Goal: Answer question/provide support: Share knowledge or assist other users

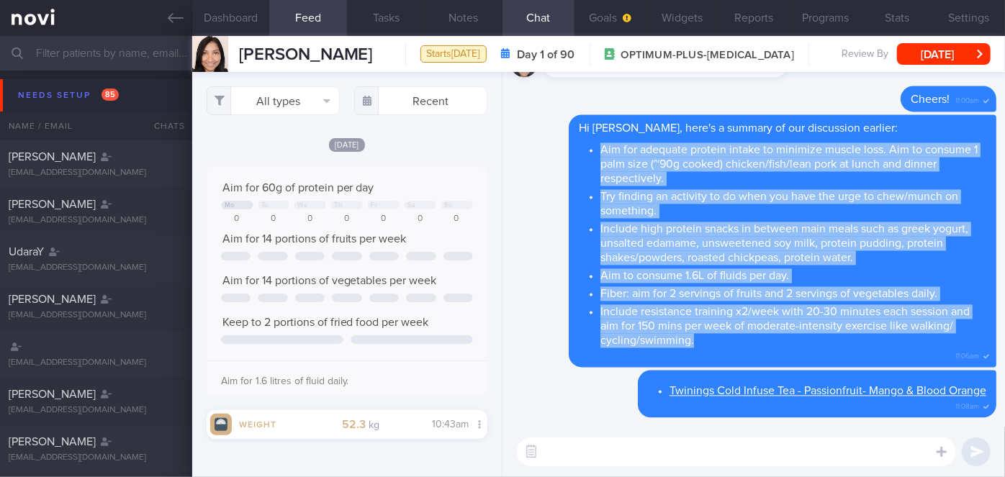
scroll to position [670, 0]
click at [103, 30] on link at bounding box center [96, 18] width 192 height 36
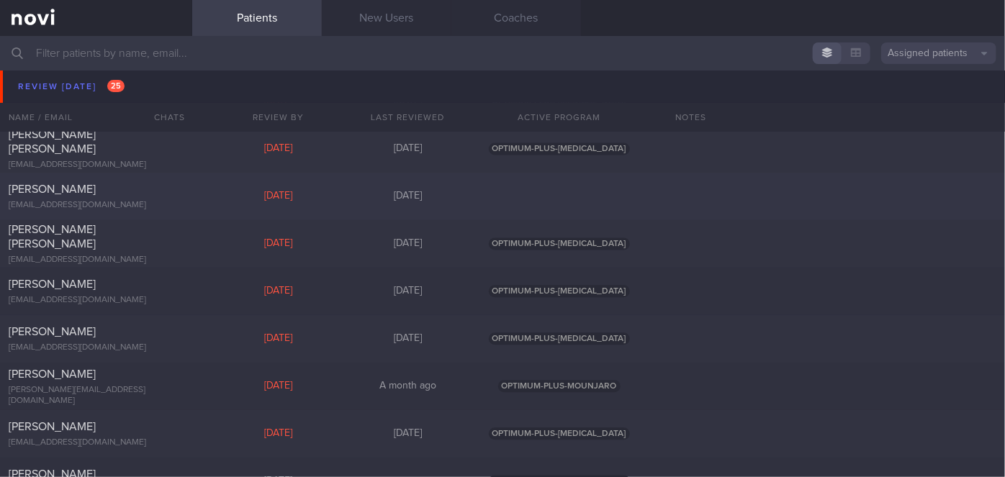
scroll to position [4320, 0]
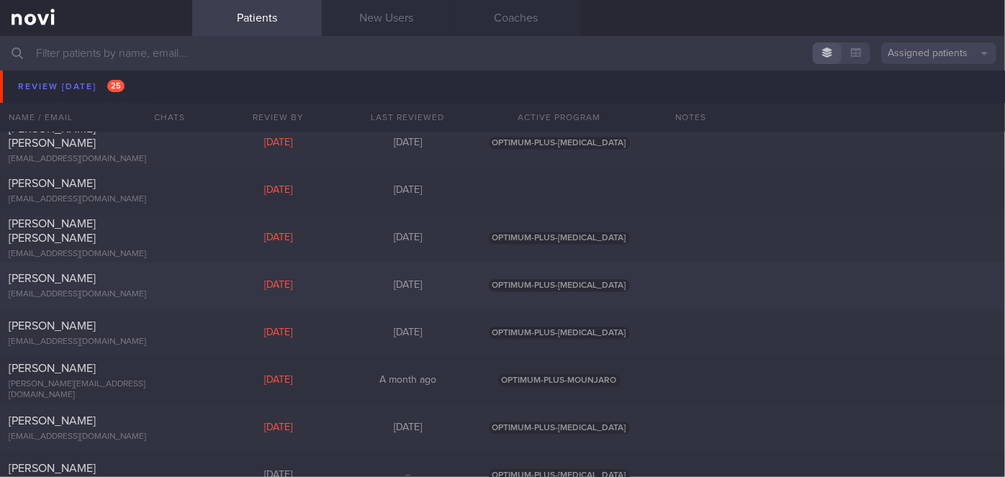
click at [217, 281] on div "[DATE]" at bounding box center [279, 285] width 130 height 13
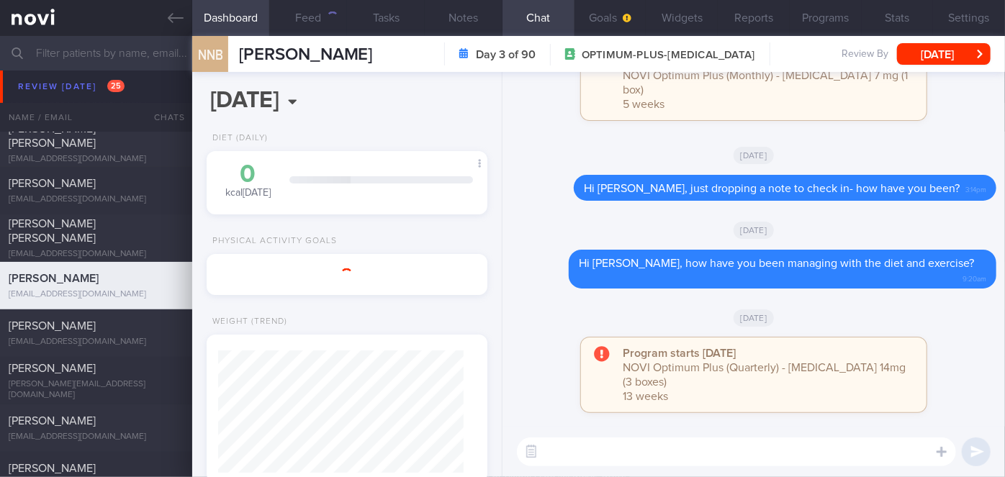
scroll to position [143, 246]
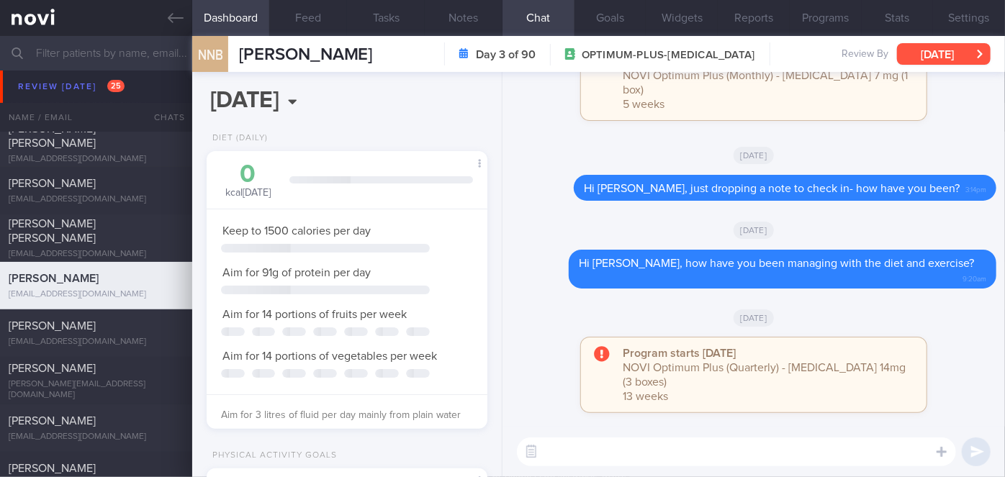
click at [942, 50] on button "[DATE]" at bounding box center [944, 54] width 94 height 22
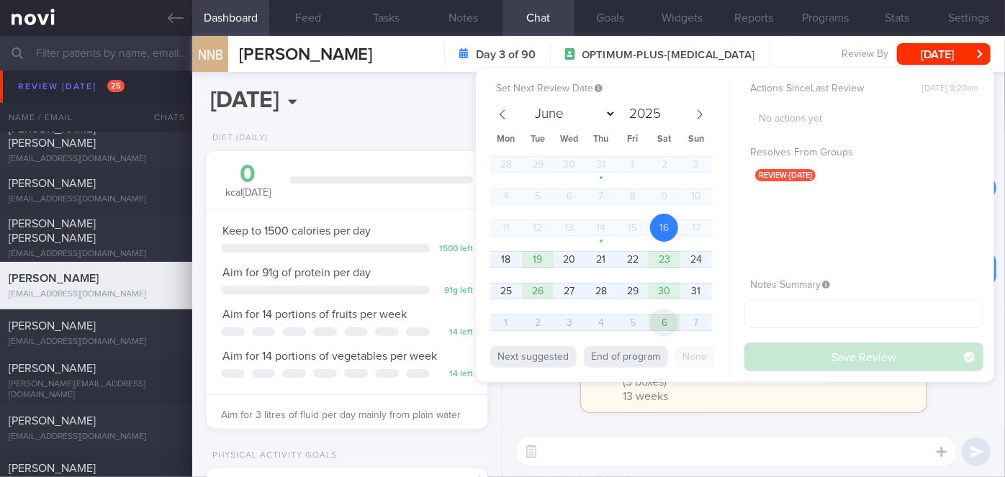
click at [669, 327] on span "6" at bounding box center [664, 323] width 28 height 28
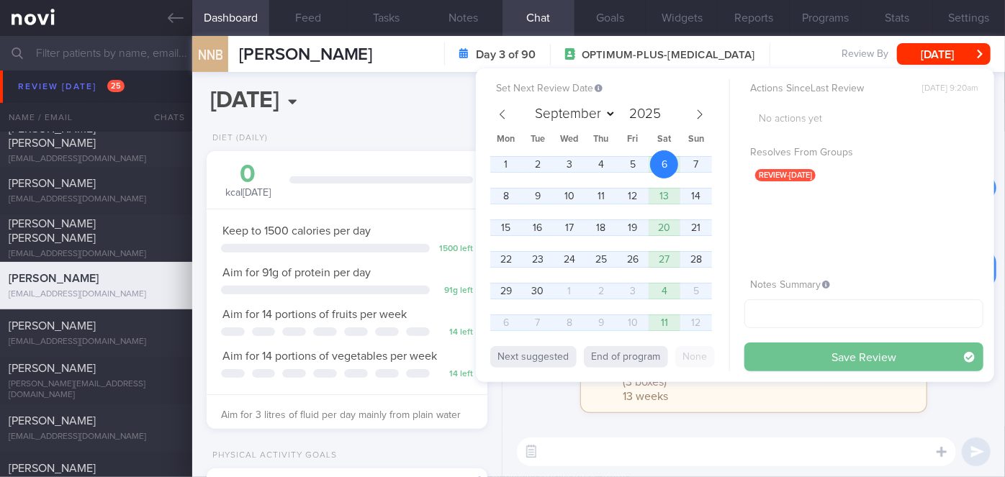
click at [791, 358] on button "Save Review" at bounding box center [864, 357] width 239 height 29
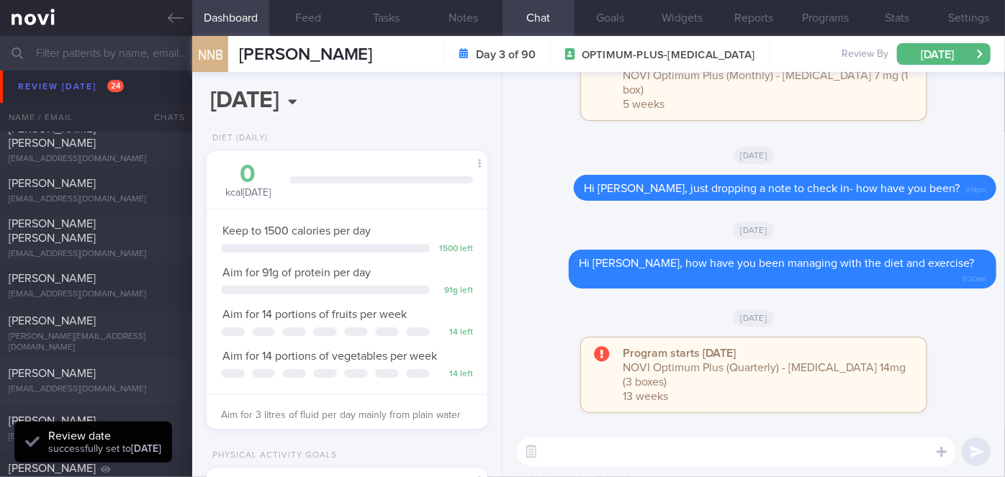
click at [174, 381] on div "[PERSON_NAME] [EMAIL_ADDRESS][DOMAIN_NAME]" at bounding box center [96, 380] width 192 height 29
select select "7"
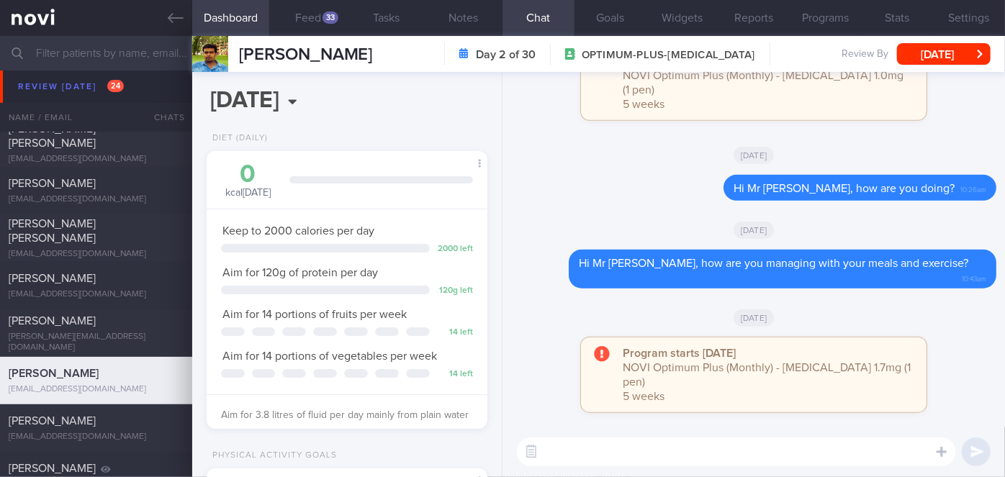
scroll to position [143, 246]
click at [318, 15] on button "Feed 33" at bounding box center [308, 18] width 78 height 36
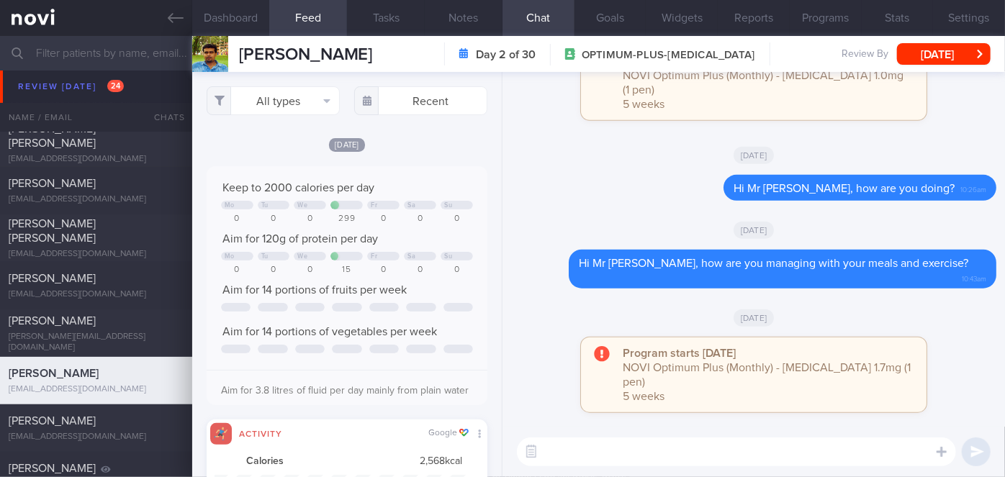
click at [606, 446] on textarea at bounding box center [736, 452] width 439 height 29
type textarea "Hi Mr [PERSON_NAME], how are you doing?"
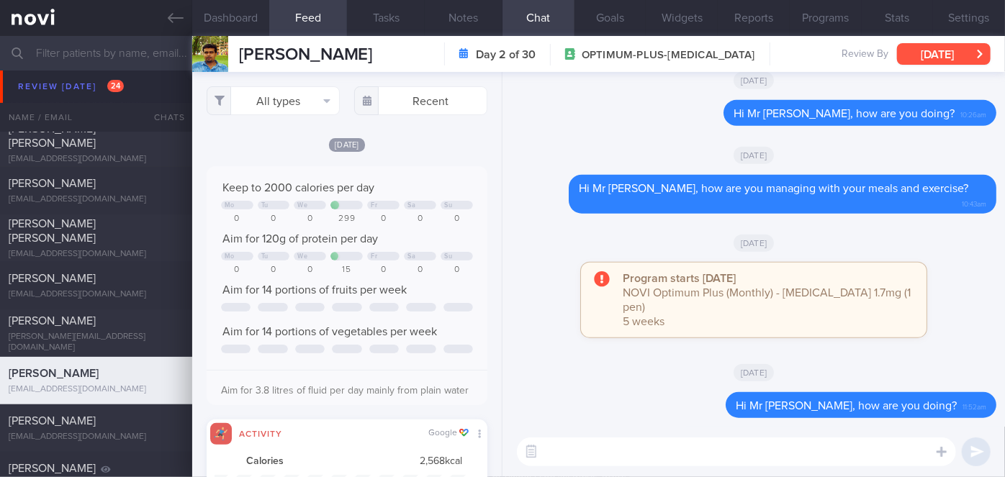
click at [927, 52] on button "[DATE]" at bounding box center [944, 54] width 94 height 22
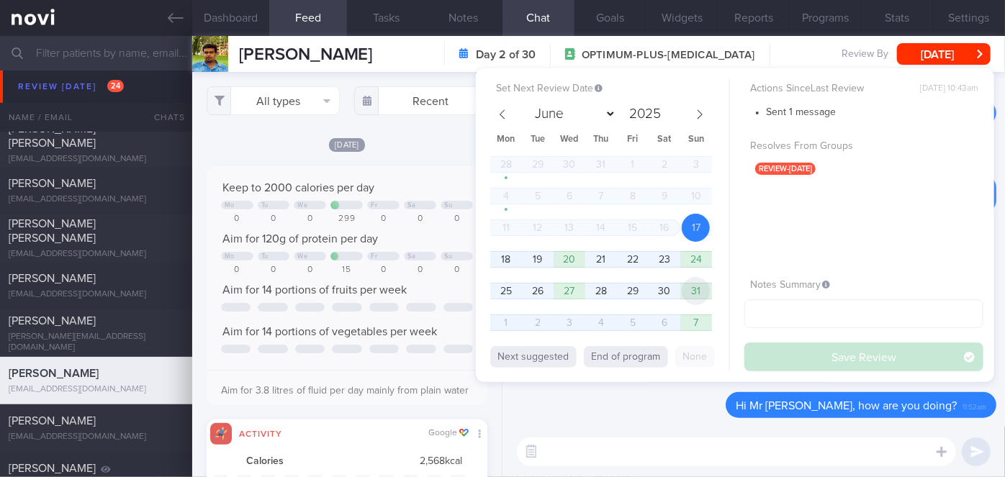
click at [702, 292] on span "31" at bounding box center [696, 291] width 28 height 28
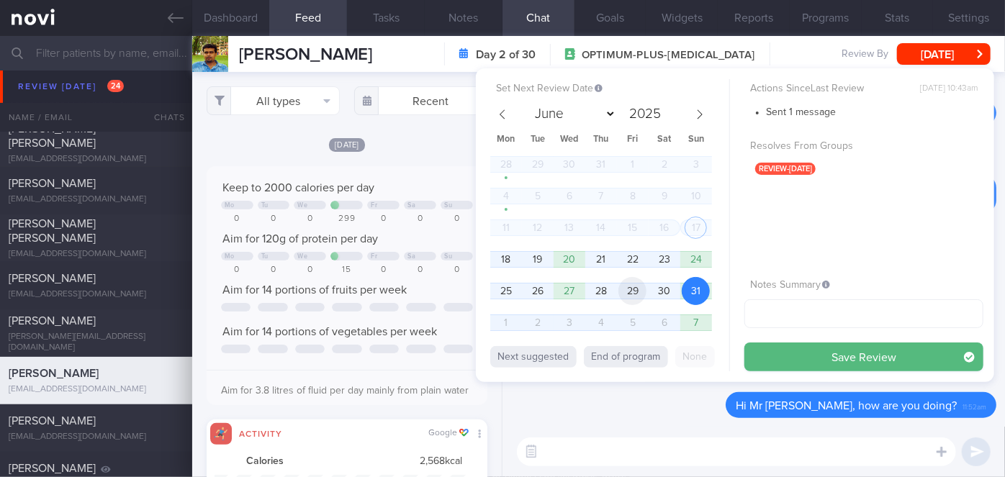
click at [629, 300] on span "29" at bounding box center [632, 291] width 28 height 28
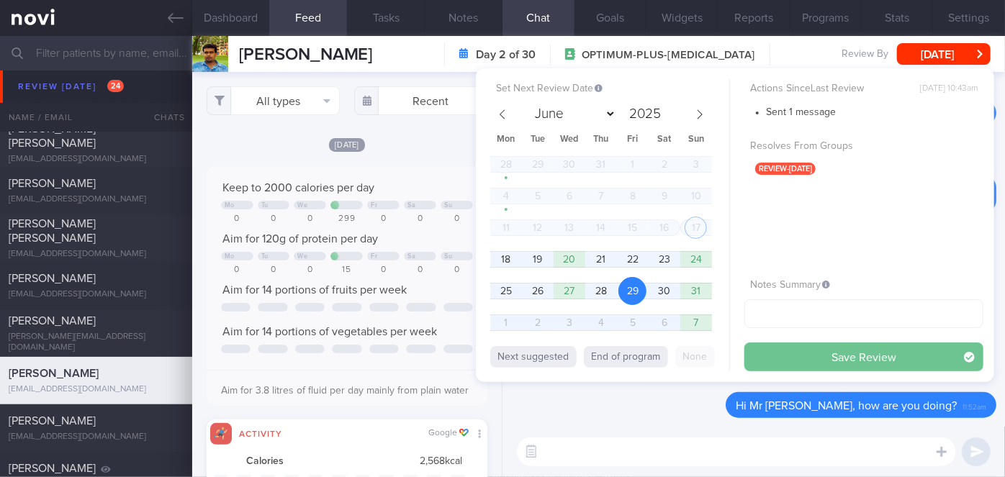
click at [837, 354] on button "Save Review" at bounding box center [864, 357] width 239 height 29
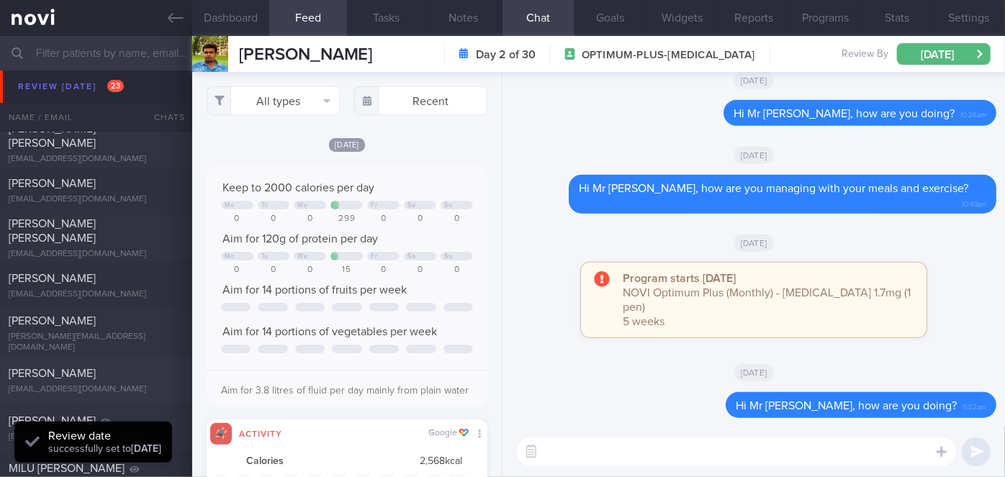
click at [123, 380] on div "[PERSON_NAME]" at bounding box center [94, 373] width 171 height 14
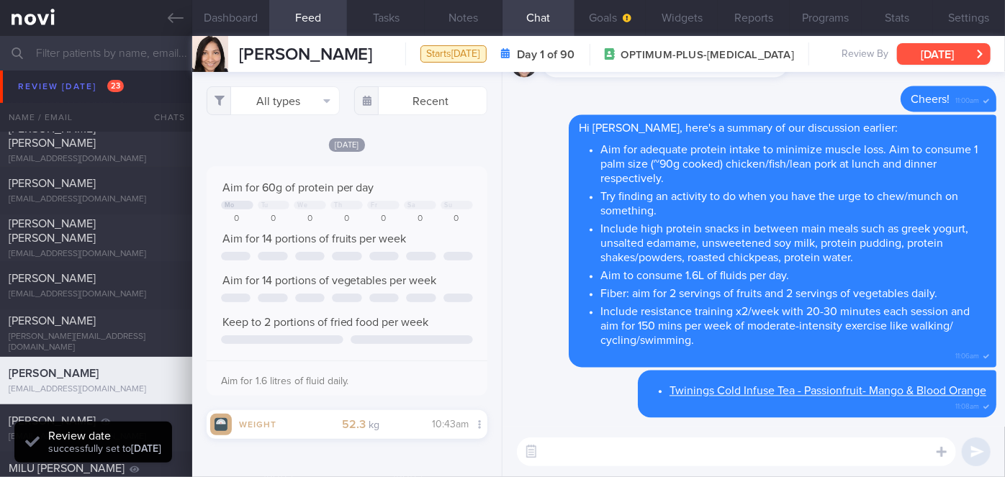
click at [917, 43] on button "[DATE]" at bounding box center [944, 54] width 94 height 22
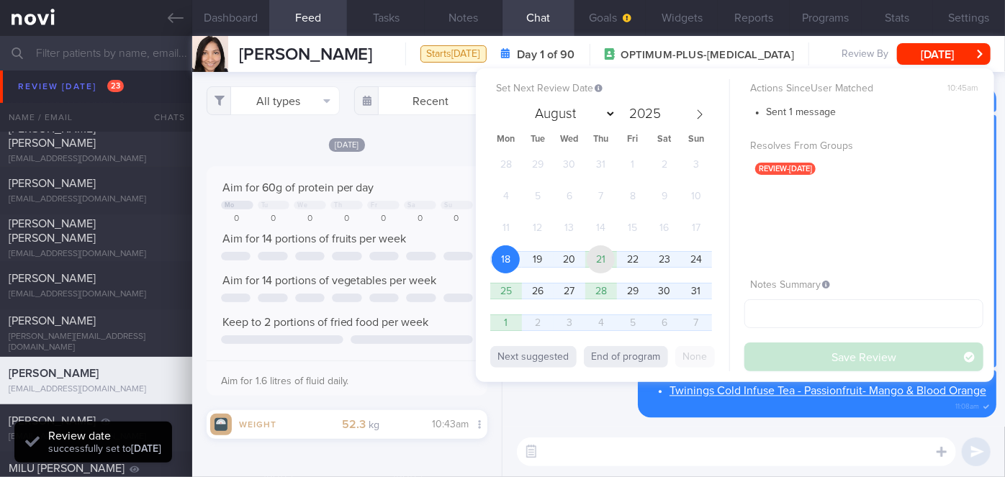
click at [600, 259] on span "21" at bounding box center [601, 260] width 28 height 28
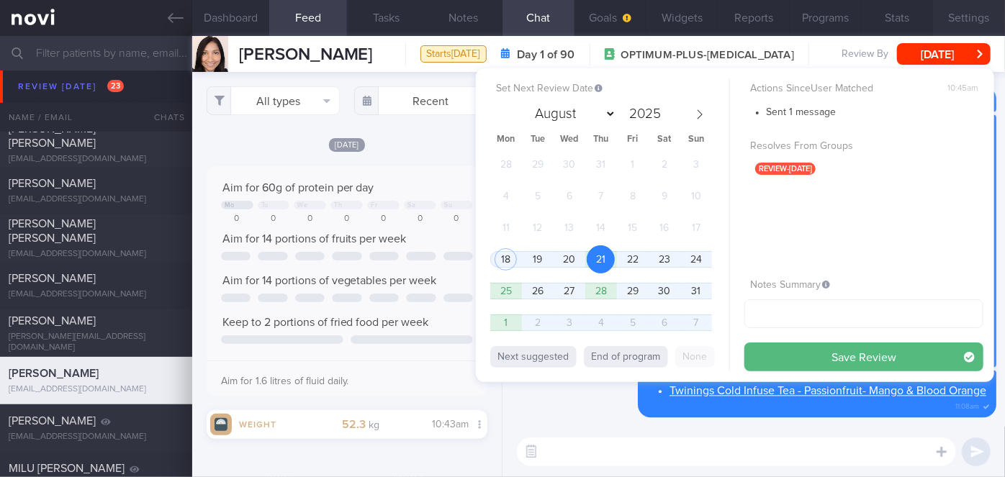
click at [827, 353] on button "Save Review" at bounding box center [864, 357] width 239 height 29
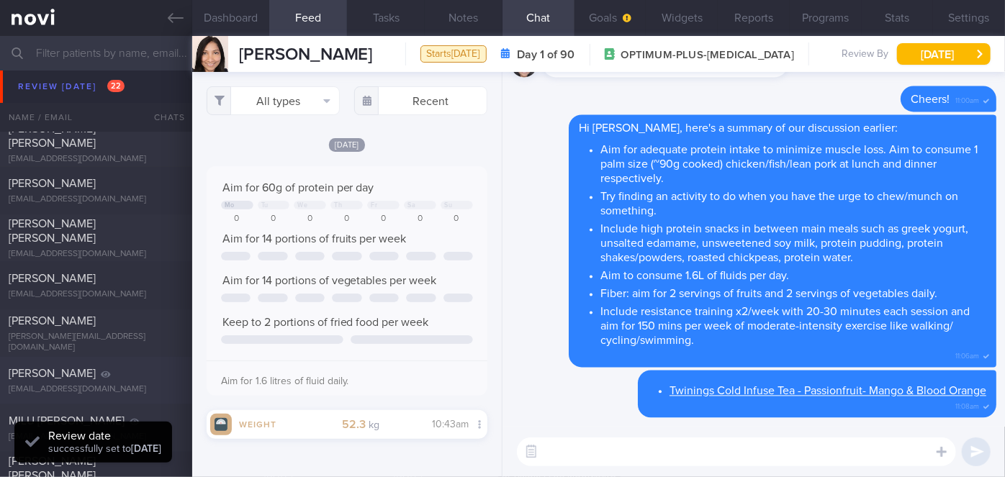
click at [126, 366] on div "[PERSON_NAME]" at bounding box center [94, 373] width 171 height 14
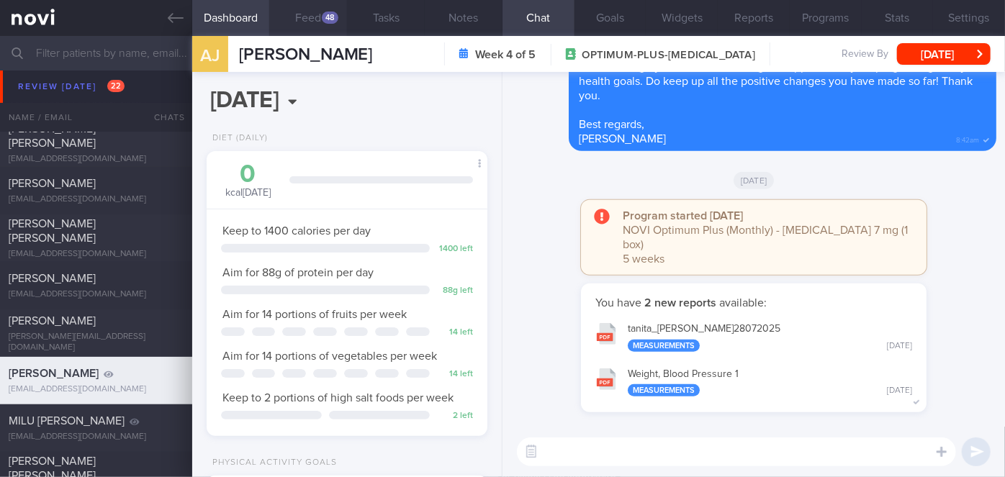
click at [329, 14] on div "48" at bounding box center [330, 18] width 17 height 12
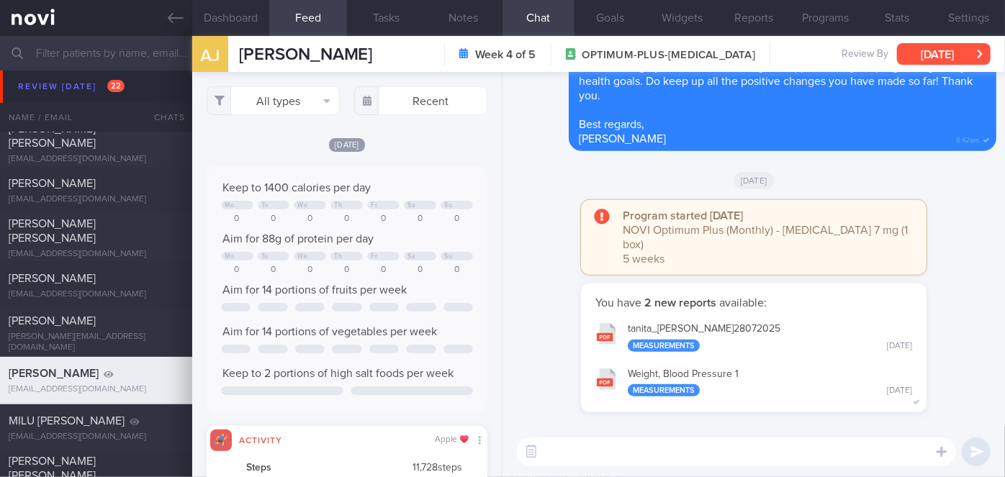
click at [928, 48] on button "[DATE]" at bounding box center [944, 54] width 94 height 22
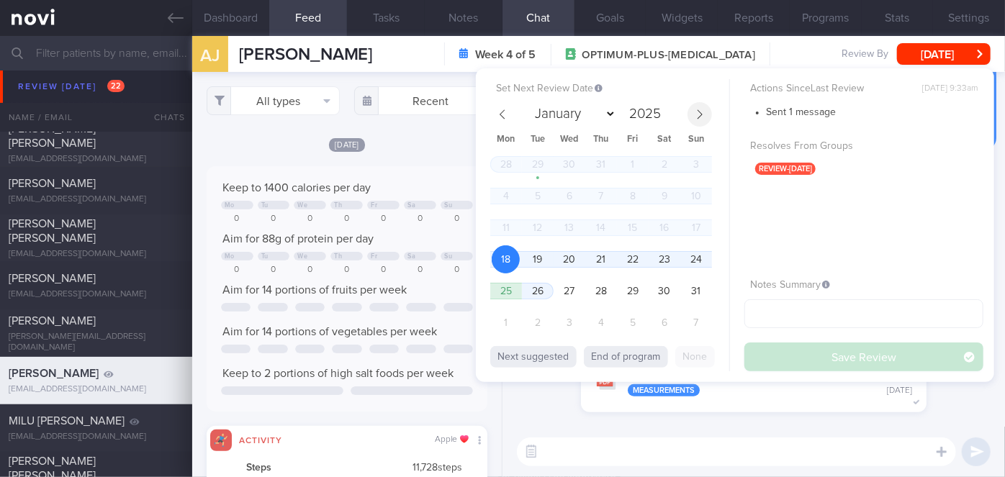
click at [698, 110] on icon at bounding box center [700, 113] width 5 height 9
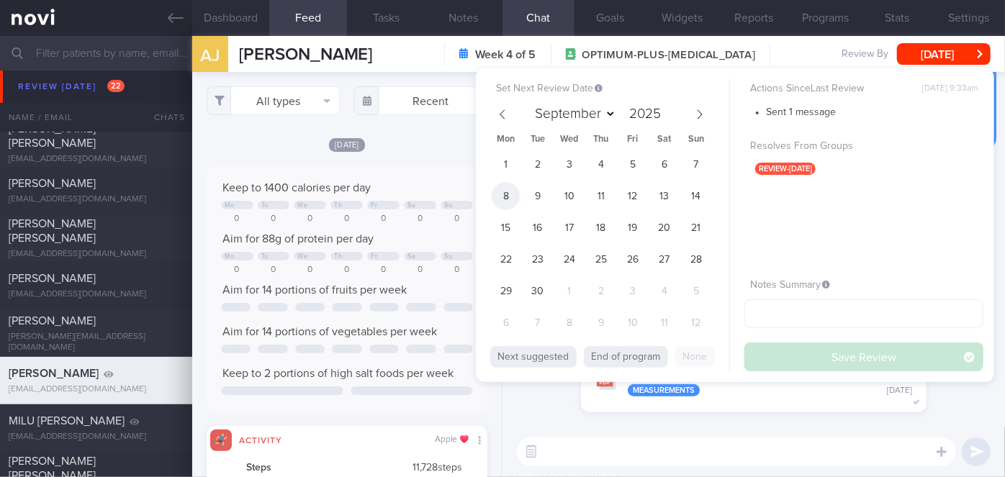
click at [505, 199] on span "8" at bounding box center [506, 196] width 28 height 28
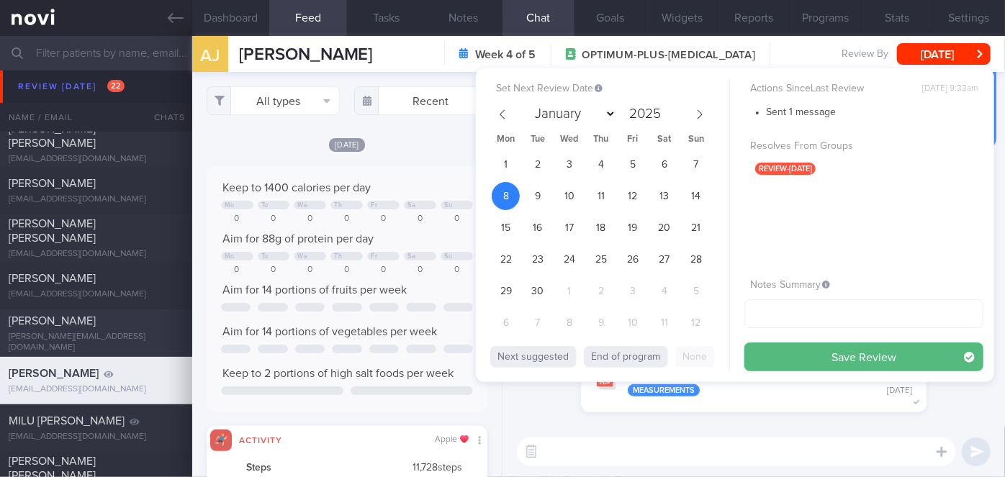
drag, startPoint x: 827, startPoint y: 359, endPoint x: 185, endPoint y: 338, distance: 642.6
click at [825, 359] on button "Save Review" at bounding box center [864, 357] width 239 height 29
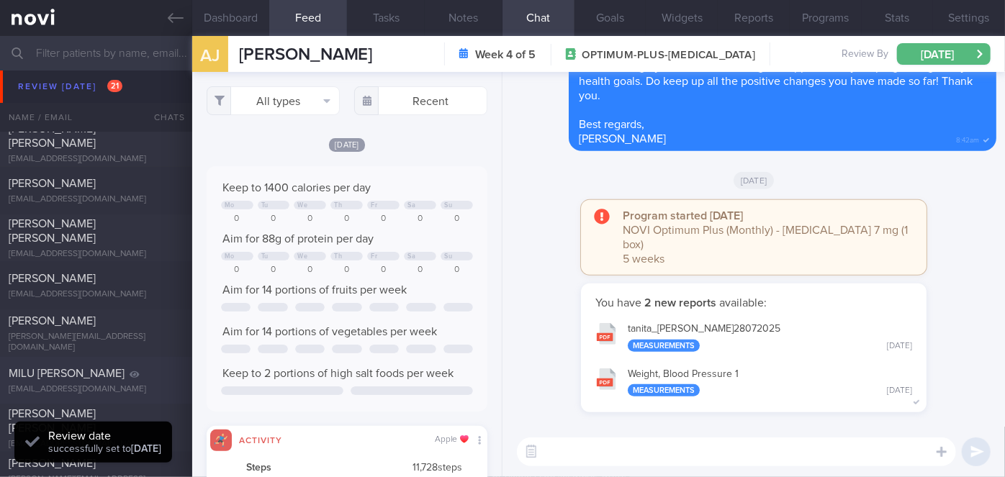
click at [132, 379] on div "MILU [PERSON_NAME]" at bounding box center [94, 373] width 171 height 14
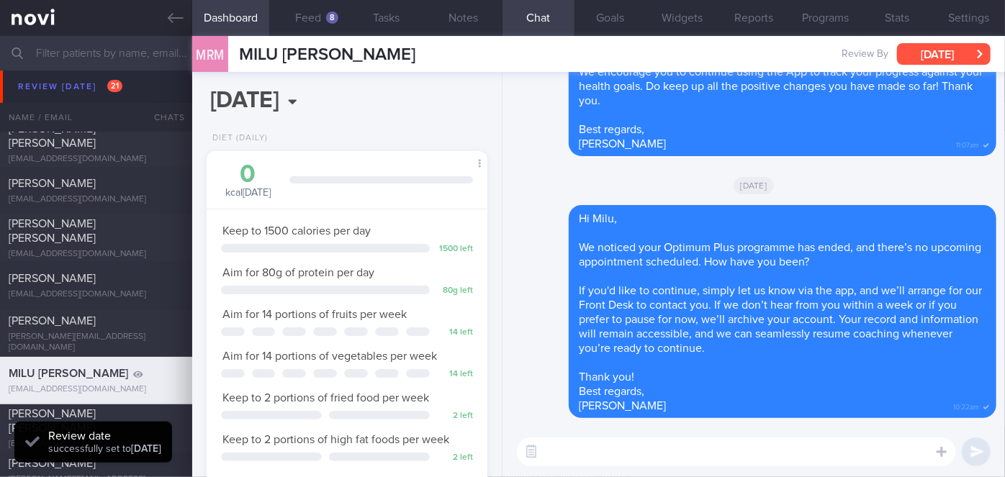
click at [914, 55] on button "[DATE]" at bounding box center [944, 54] width 94 height 22
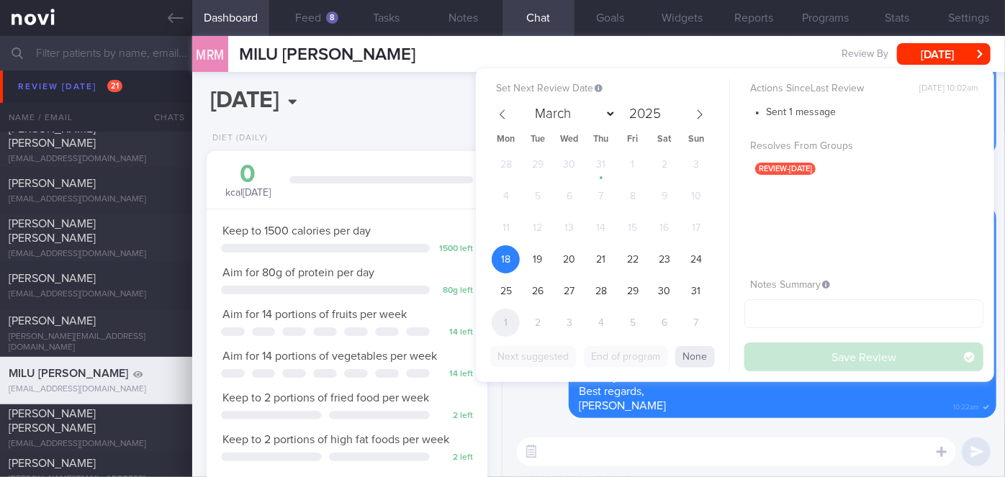
click at [512, 314] on span "1" at bounding box center [506, 323] width 28 height 28
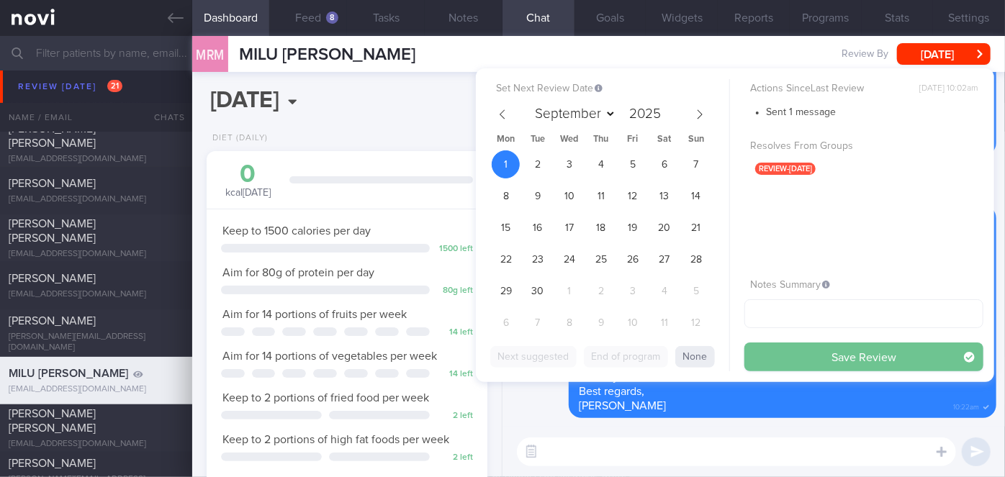
click at [827, 356] on button "Save Review" at bounding box center [864, 357] width 239 height 29
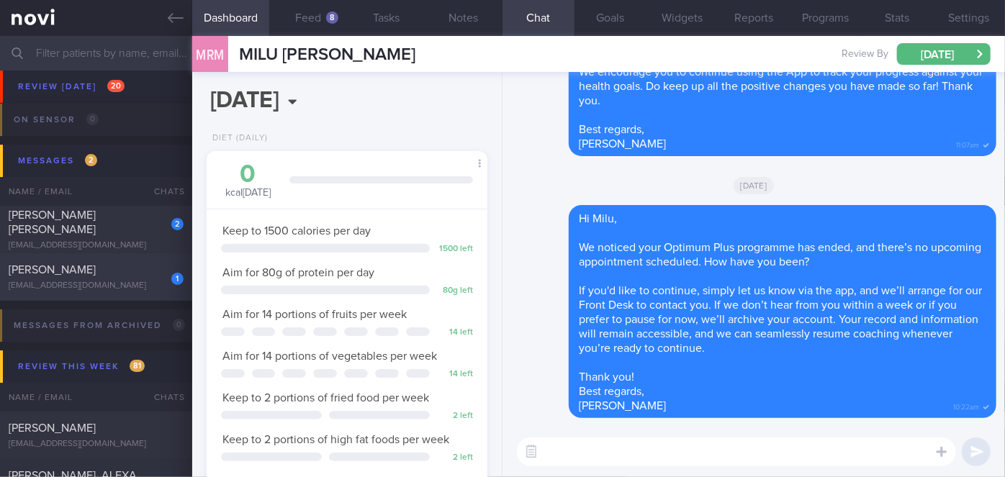
click at [148, 288] on div "[EMAIL_ADDRESS][DOMAIN_NAME]" at bounding box center [96, 286] width 175 height 11
select select "7"
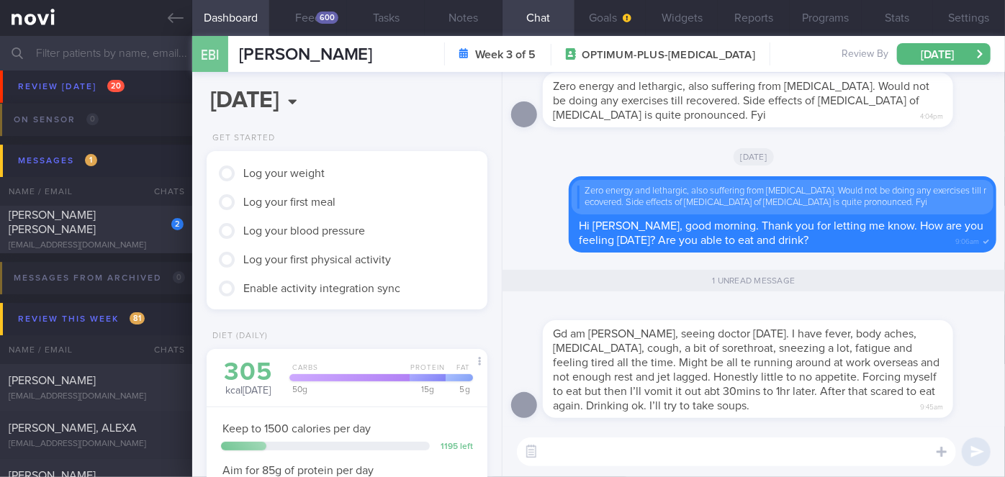
click at [689, 434] on div "​ ​" at bounding box center [754, 452] width 503 height 50
click at [688, 444] on textarea at bounding box center [736, 452] width 439 height 29
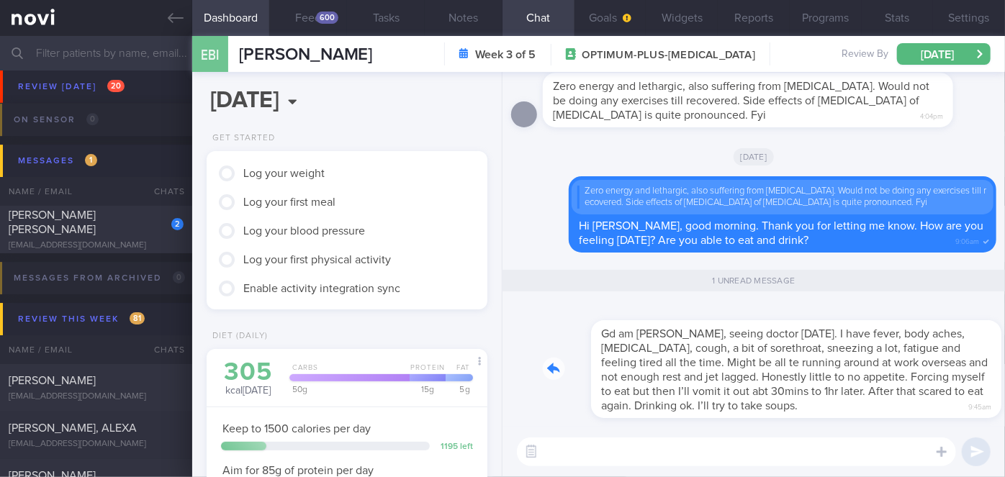
drag, startPoint x: 768, startPoint y: 415, endPoint x: 866, endPoint y: 415, distance: 97.9
click at [866, 415] on div "Gd am [PERSON_NAME], seeing doctor [DATE]. I have fever, body aches, [MEDICAL_D…" at bounding box center [770, 360] width 454 height 115
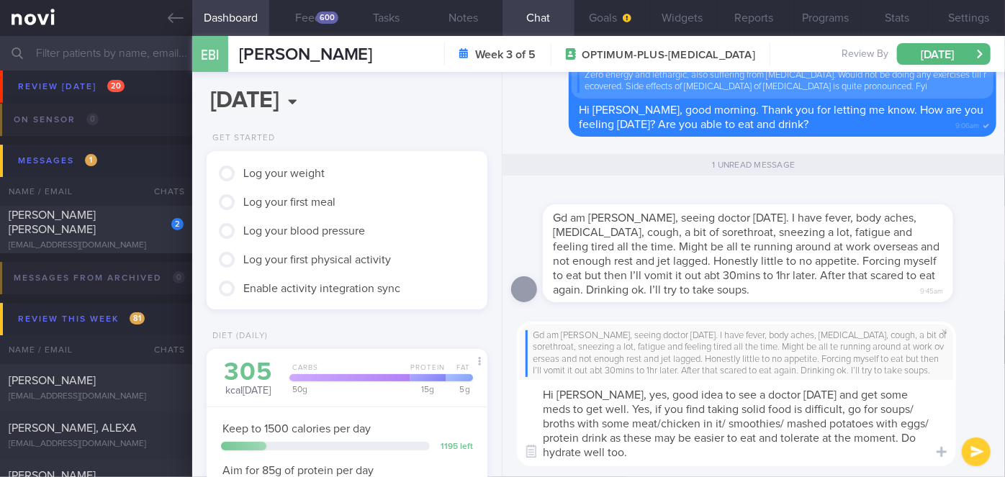
click at [885, 440] on textarea "Hi [PERSON_NAME], yes, good idea to see a doctor [DATE] and get some meds to ge…" at bounding box center [736, 423] width 439 height 86
drag, startPoint x: 566, startPoint y: 438, endPoint x: 873, endPoint y: 426, distance: 307.7
click at [873, 425] on textarea "Hi [PERSON_NAME], yes, good idea to see a doctor [DATE] and get some meds to ge…" at bounding box center [736, 423] width 439 height 86
click at [821, 438] on textarea "Hi [PERSON_NAME], yes, good idea to see a doctor [DATE] and get some meds to ge…" at bounding box center [736, 423] width 439 height 86
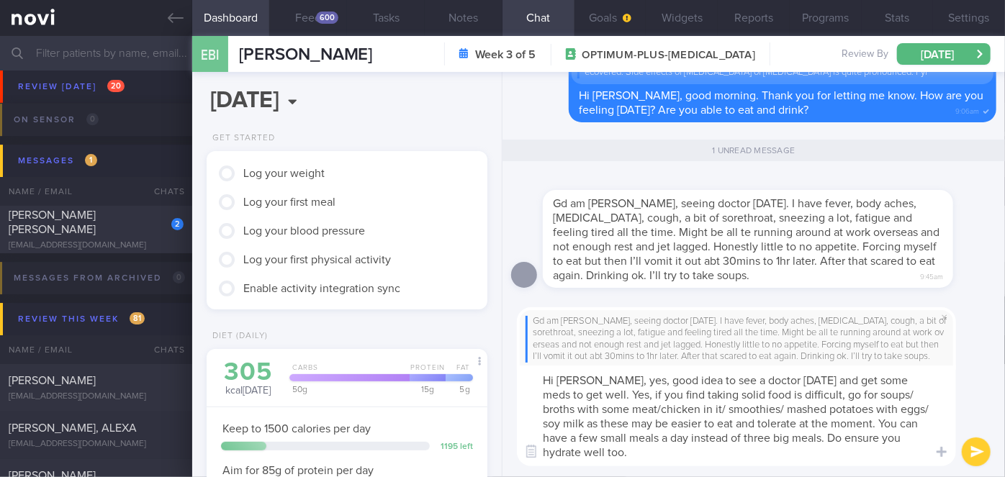
type textarea "Hi [PERSON_NAME], yes, good idea to see a doctor [DATE] and get some meds to ge…"
click at [976, 456] on button "submit" at bounding box center [976, 452] width 29 height 29
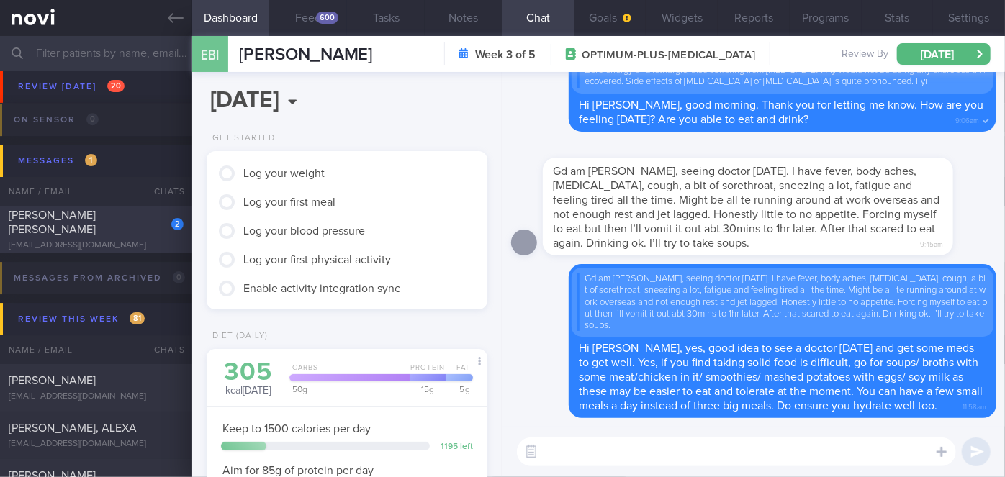
click at [146, 240] on div "[EMAIL_ADDRESS][DOMAIN_NAME]" at bounding box center [96, 245] width 175 height 11
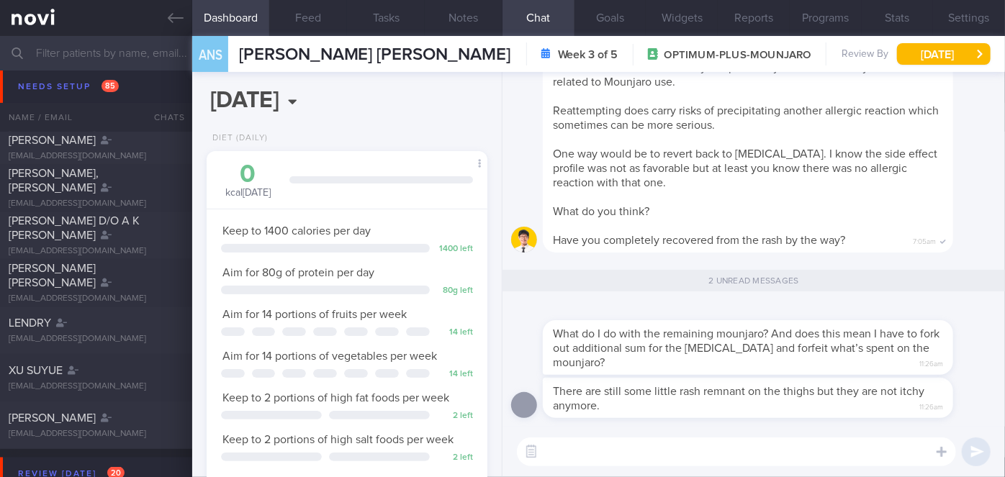
scroll to position [3404, 0]
